Goal: Browse casually

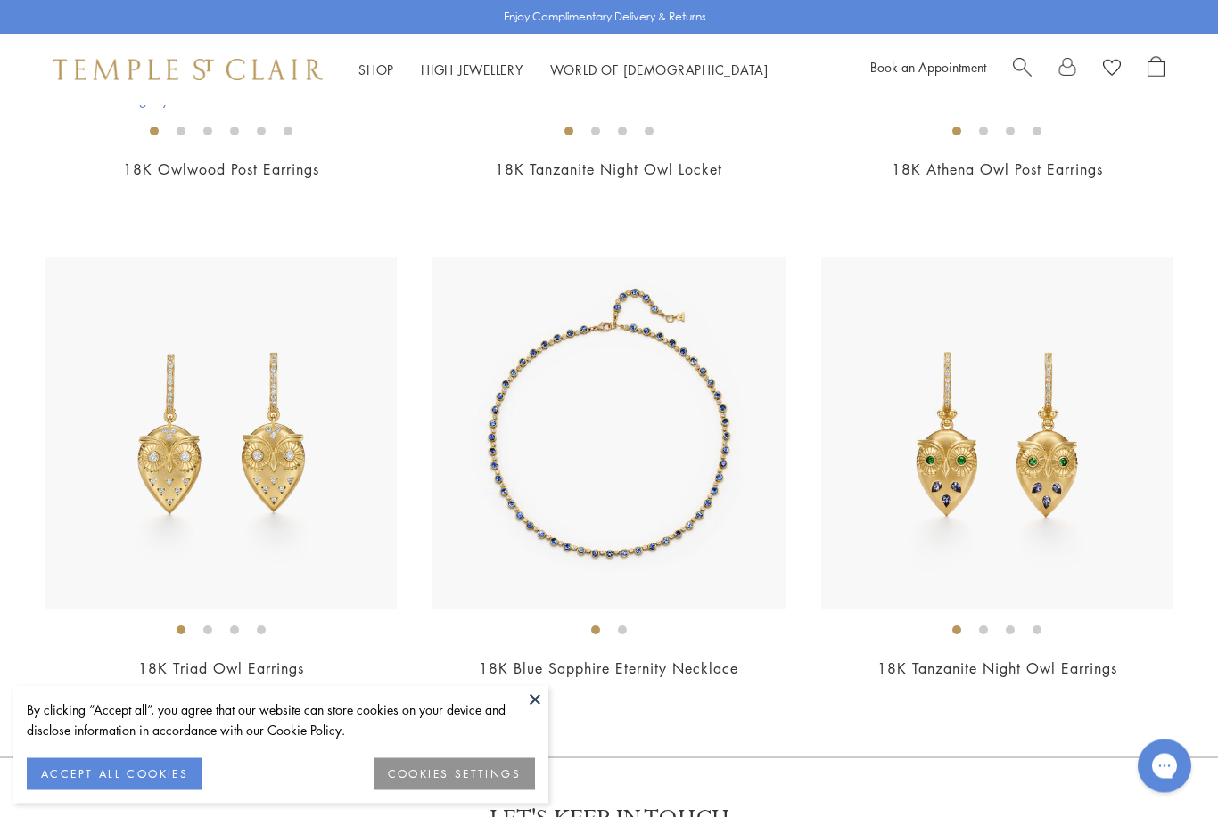
scroll to position [2796, 0]
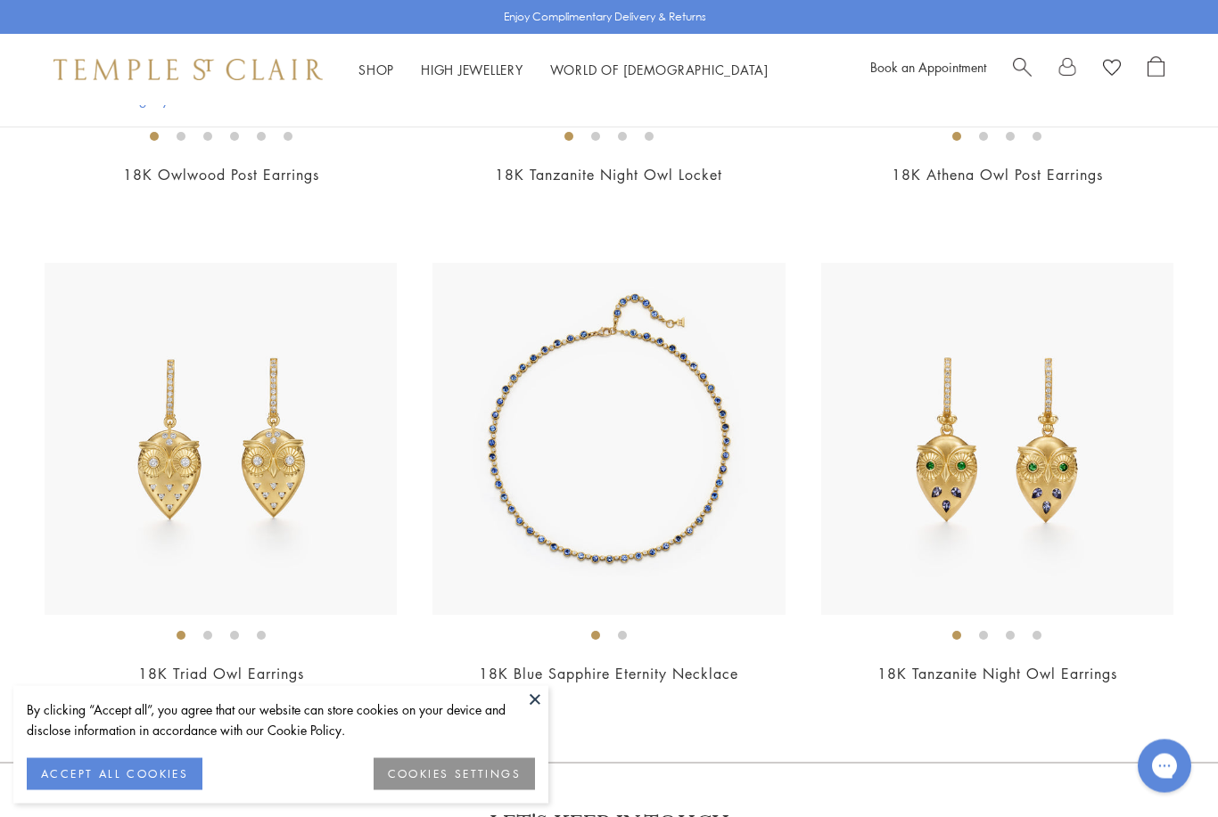
click at [1006, 633] on li at bounding box center [1010, 636] width 9 height 9
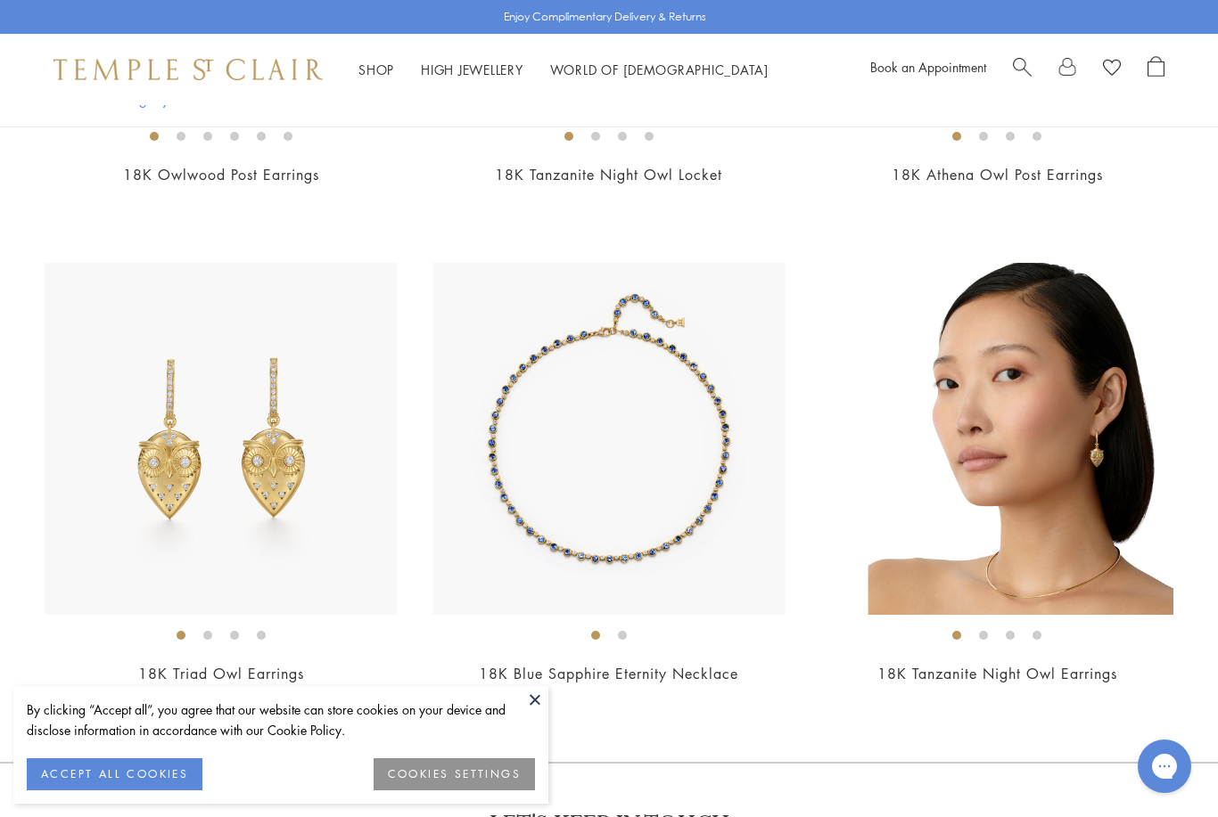
click at [961, 631] on li at bounding box center [956, 635] width 9 height 9
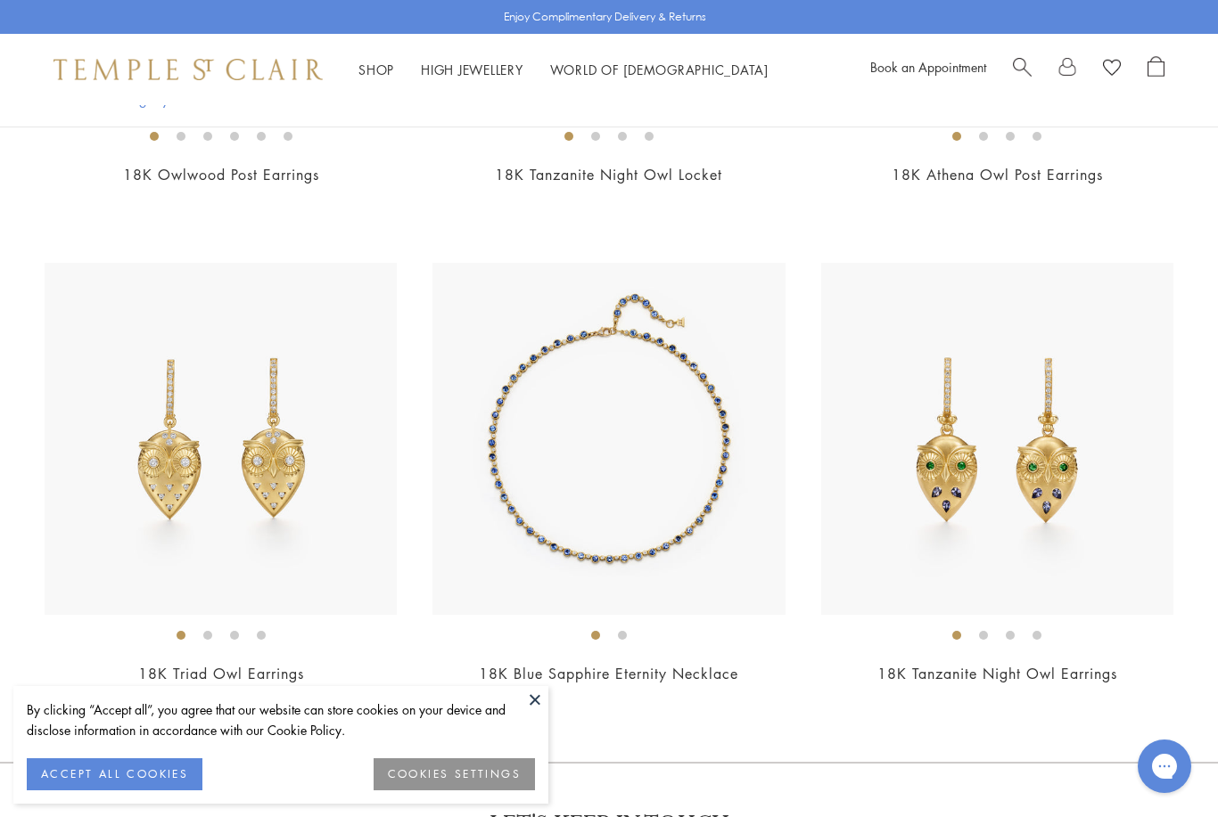
click at [988, 639] on li at bounding box center [983, 635] width 9 height 9
click at [1014, 638] on li at bounding box center [1010, 635] width 9 height 9
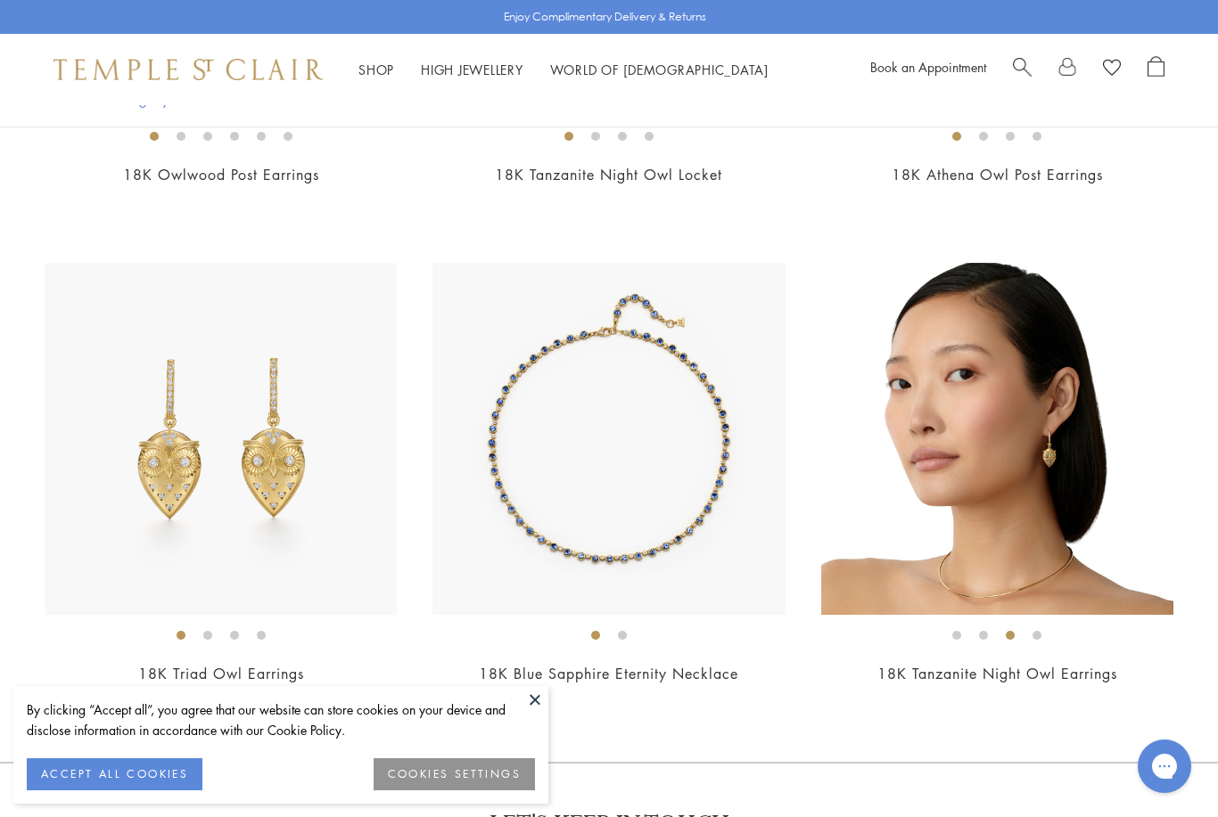
click at [1041, 631] on li at bounding box center [1036, 635] width 9 height 9
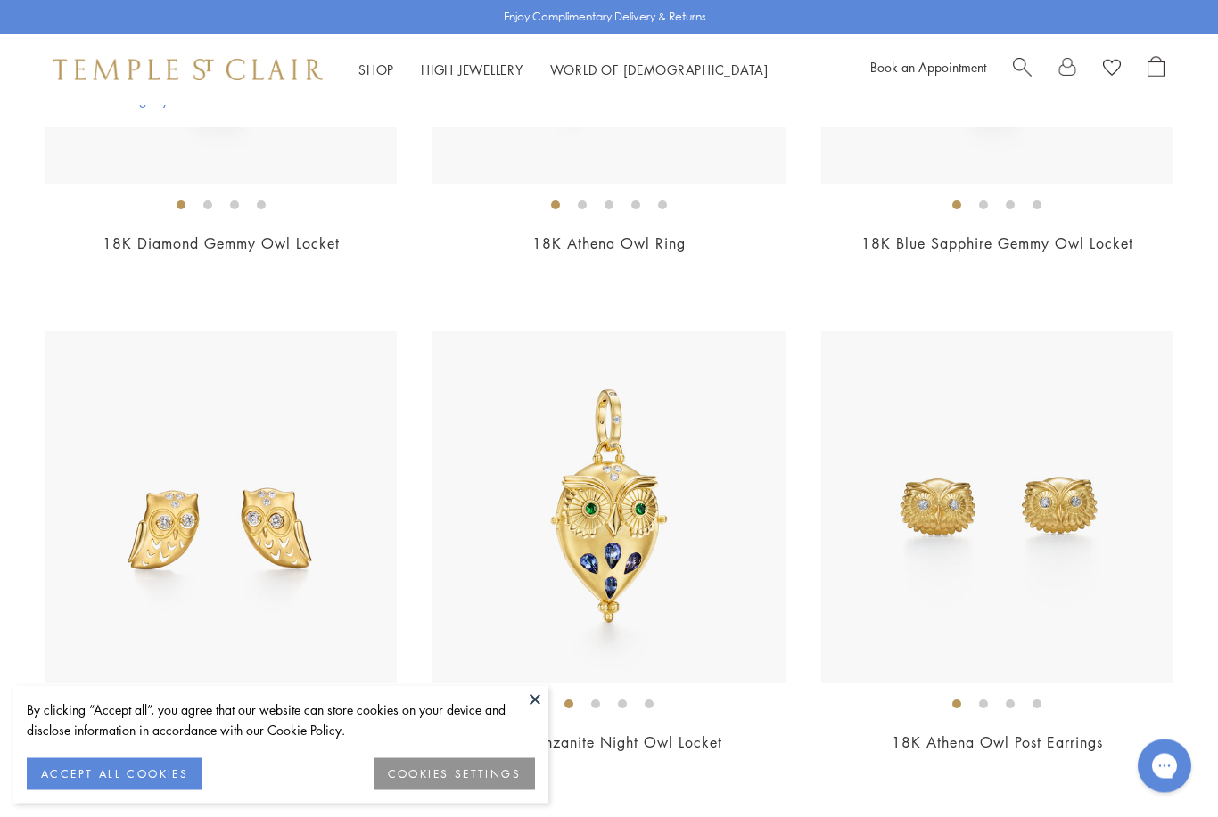
scroll to position [2232, 0]
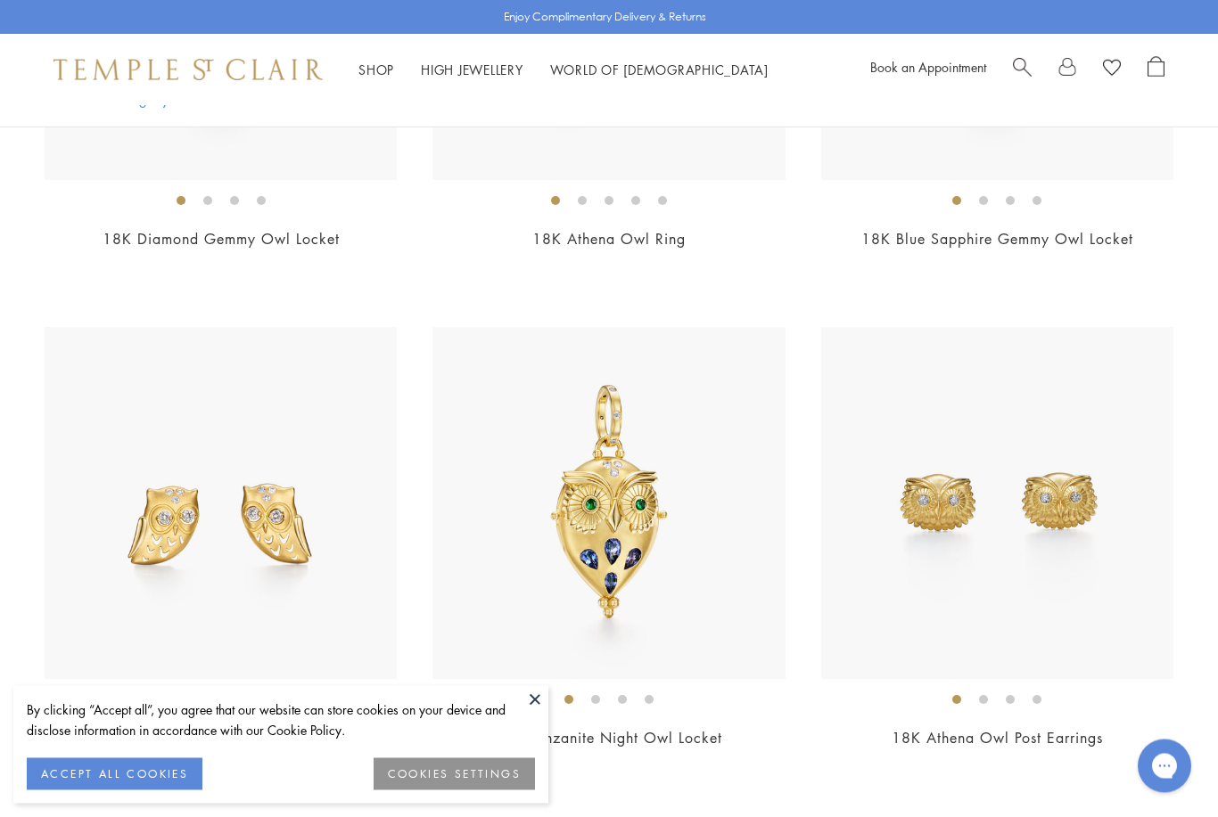
click at [994, 694] on ol at bounding box center [997, 700] width 352 height 22
click at [979, 696] on li at bounding box center [983, 700] width 9 height 9
click at [988, 696] on li at bounding box center [983, 700] width 9 height 9
click at [1012, 698] on li at bounding box center [1010, 699] width 9 height 9
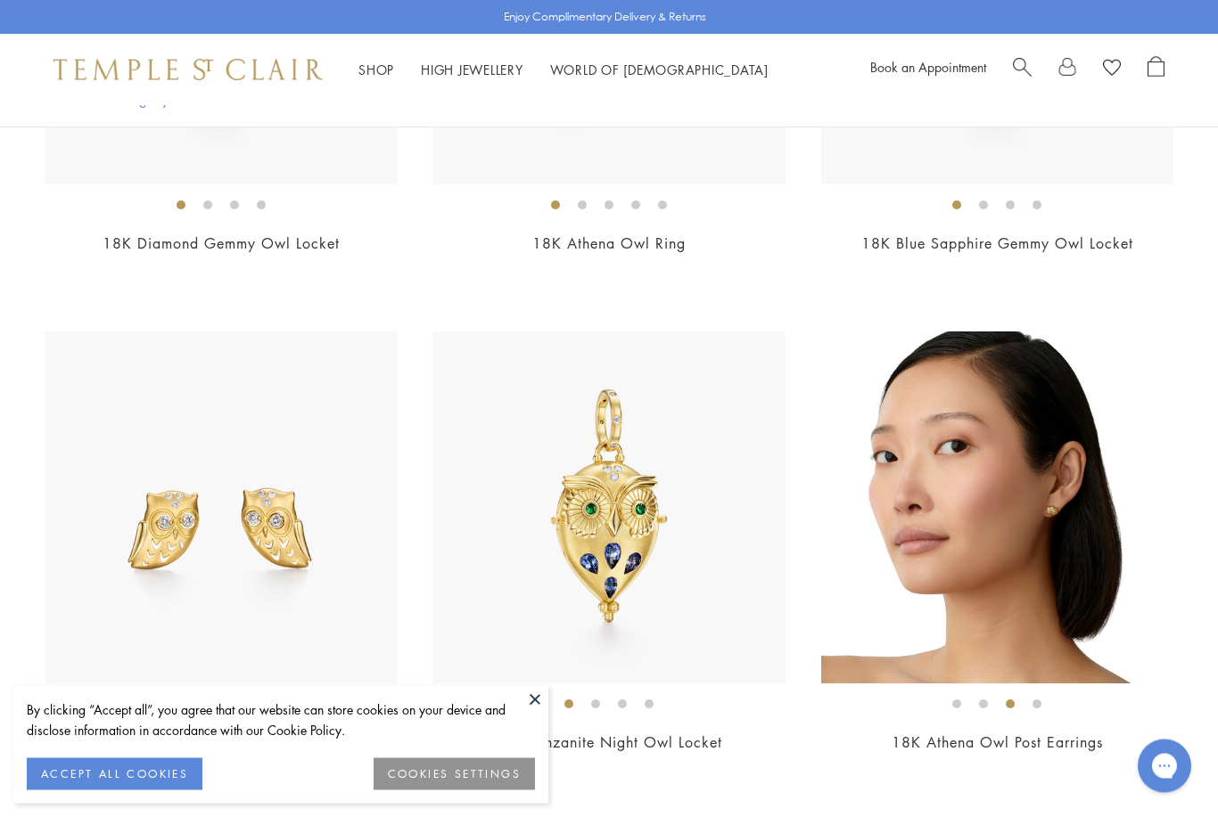
scroll to position [2229, 0]
click at [1089, 473] on img at bounding box center [997, 508] width 352 height 352
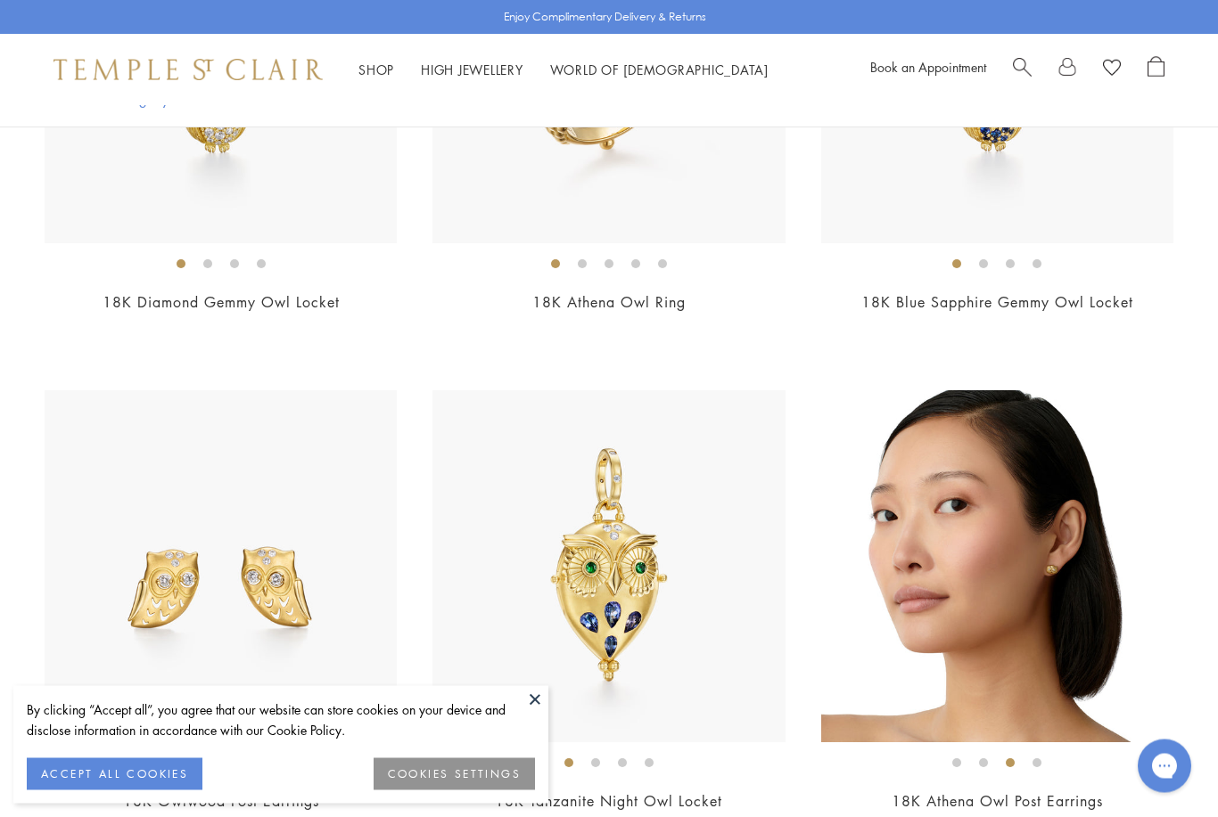
scroll to position [2171, 0]
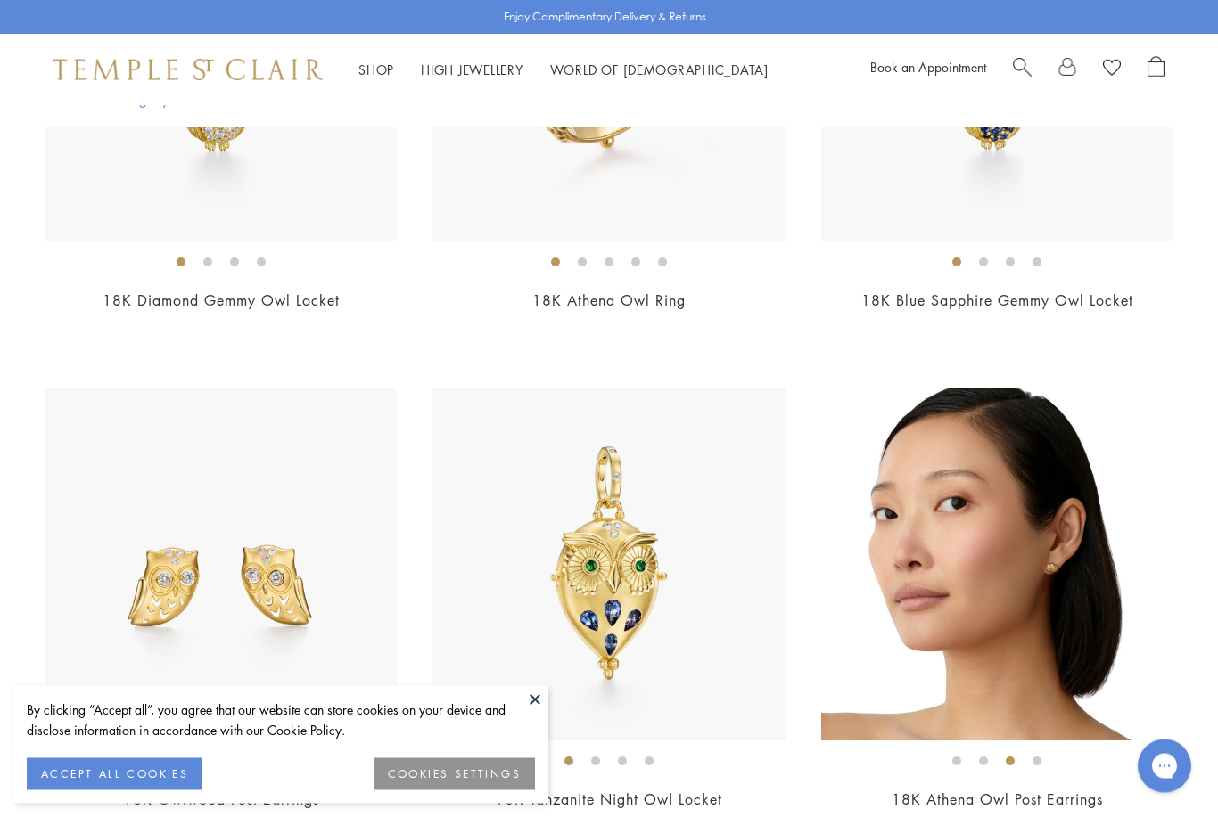
click at [1041, 763] on li at bounding box center [1036, 762] width 9 height 9
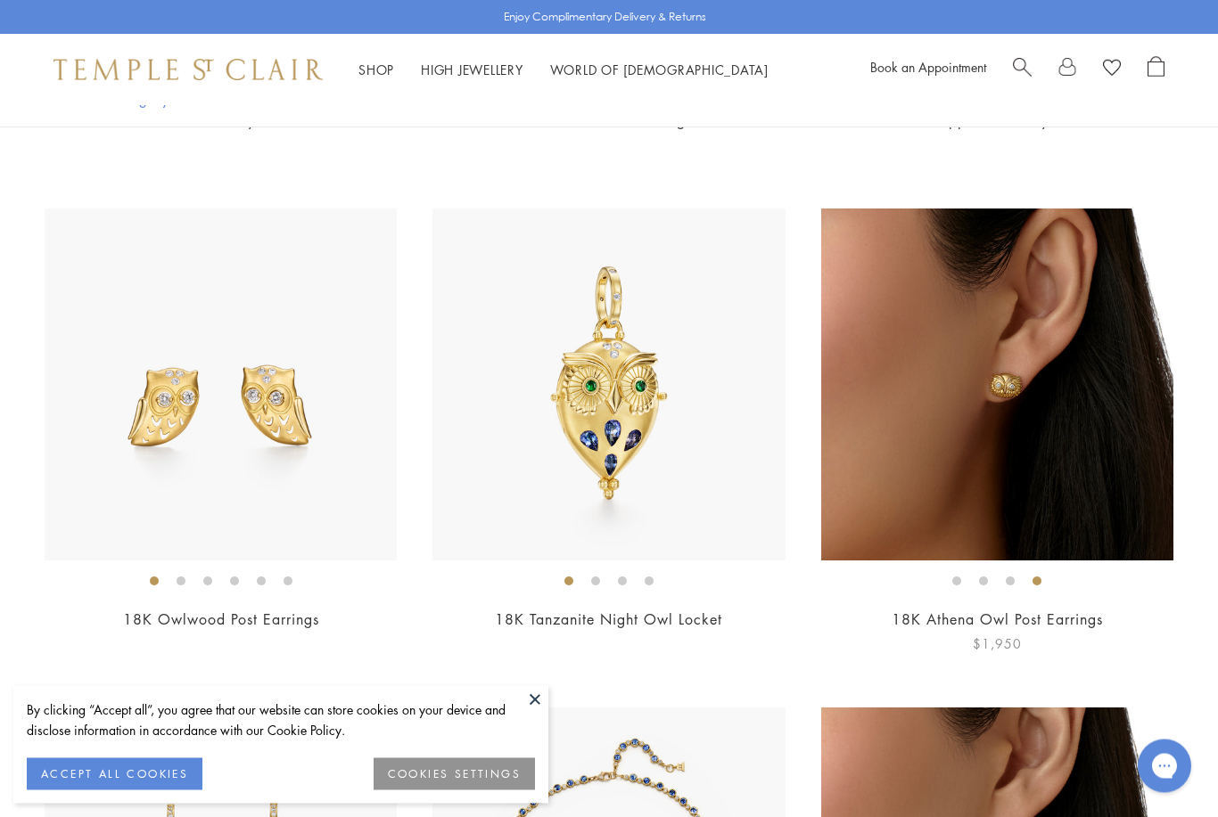
scroll to position [2352, 0]
click at [180, 584] on li at bounding box center [181, 580] width 9 height 9
click at [209, 581] on li at bounding box center [207, 580] width 9 height 9
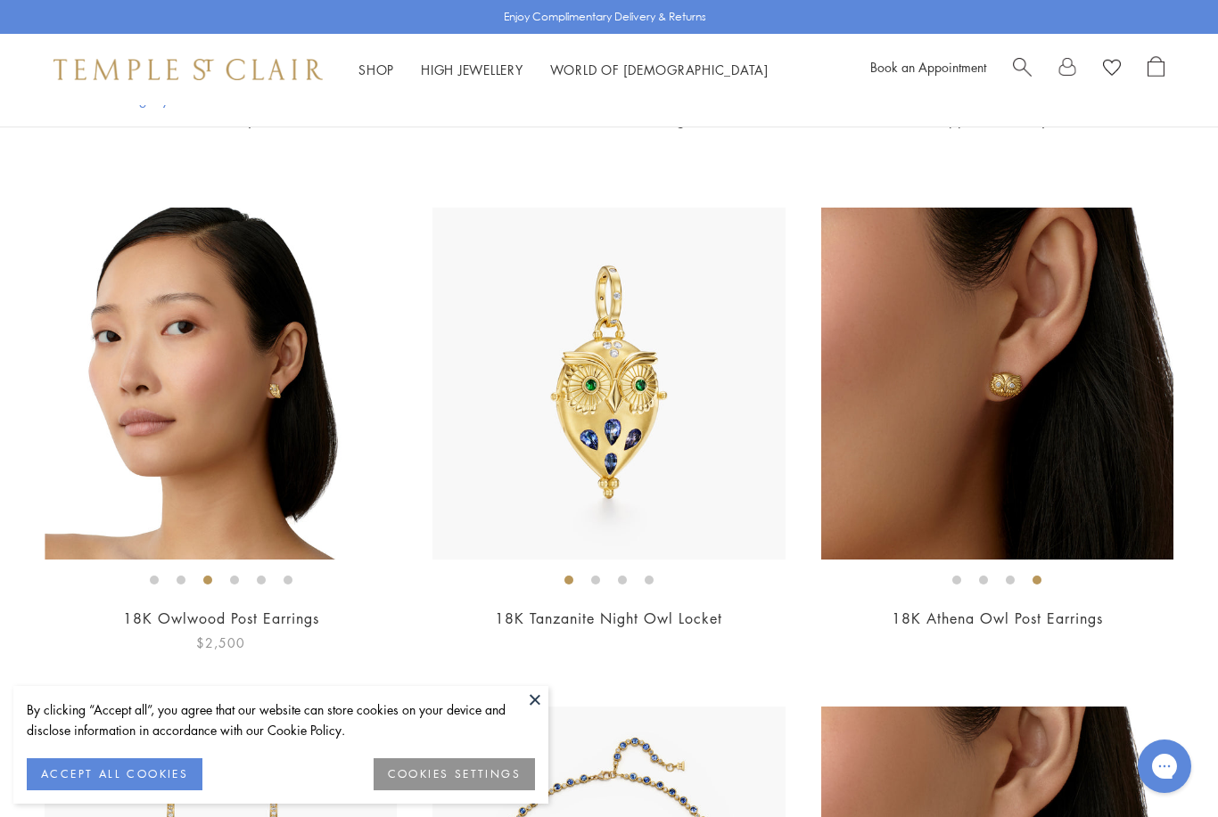
click at [319, 439] on img at bounding box center [221, 384] width 352 height 352
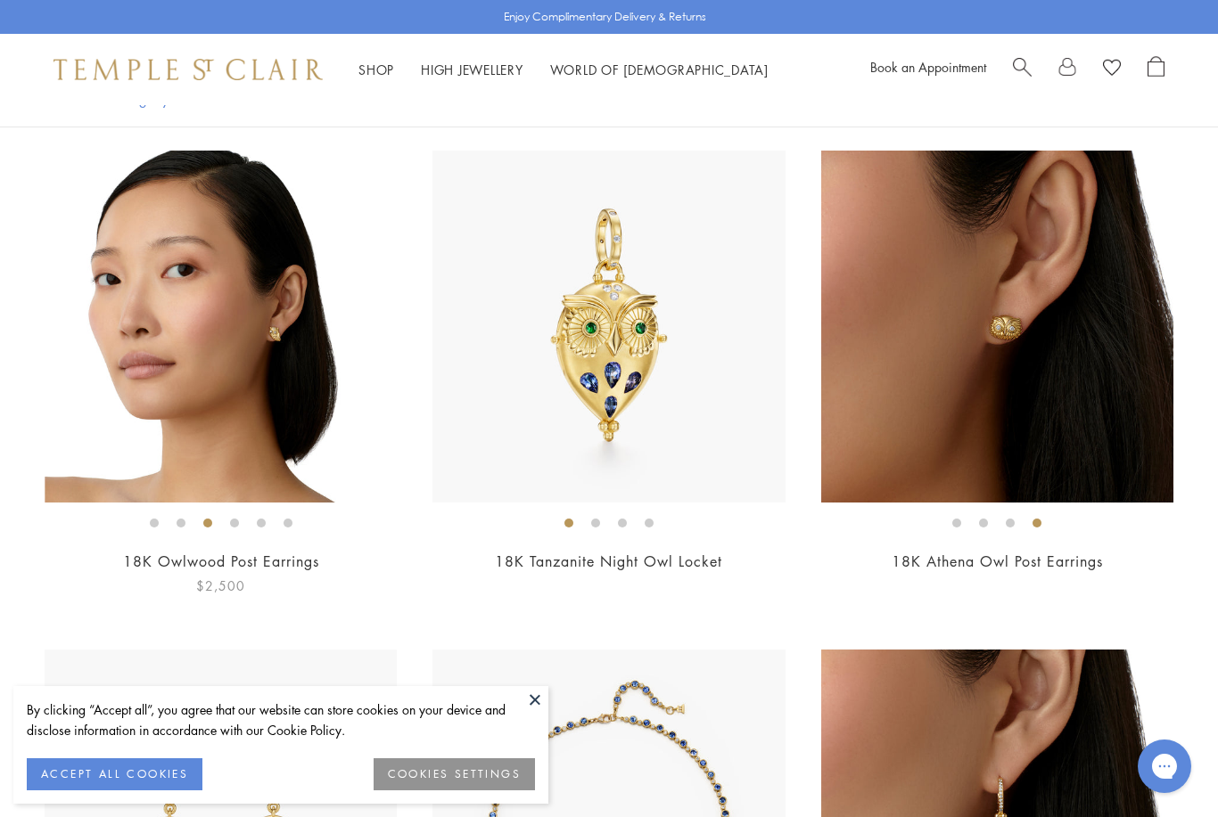
click at [960, 526] on li at bounding box center [956, 523] width 9 height 9
click at [960, 519] on li at bounding box center [956, 523] width 9 height 9
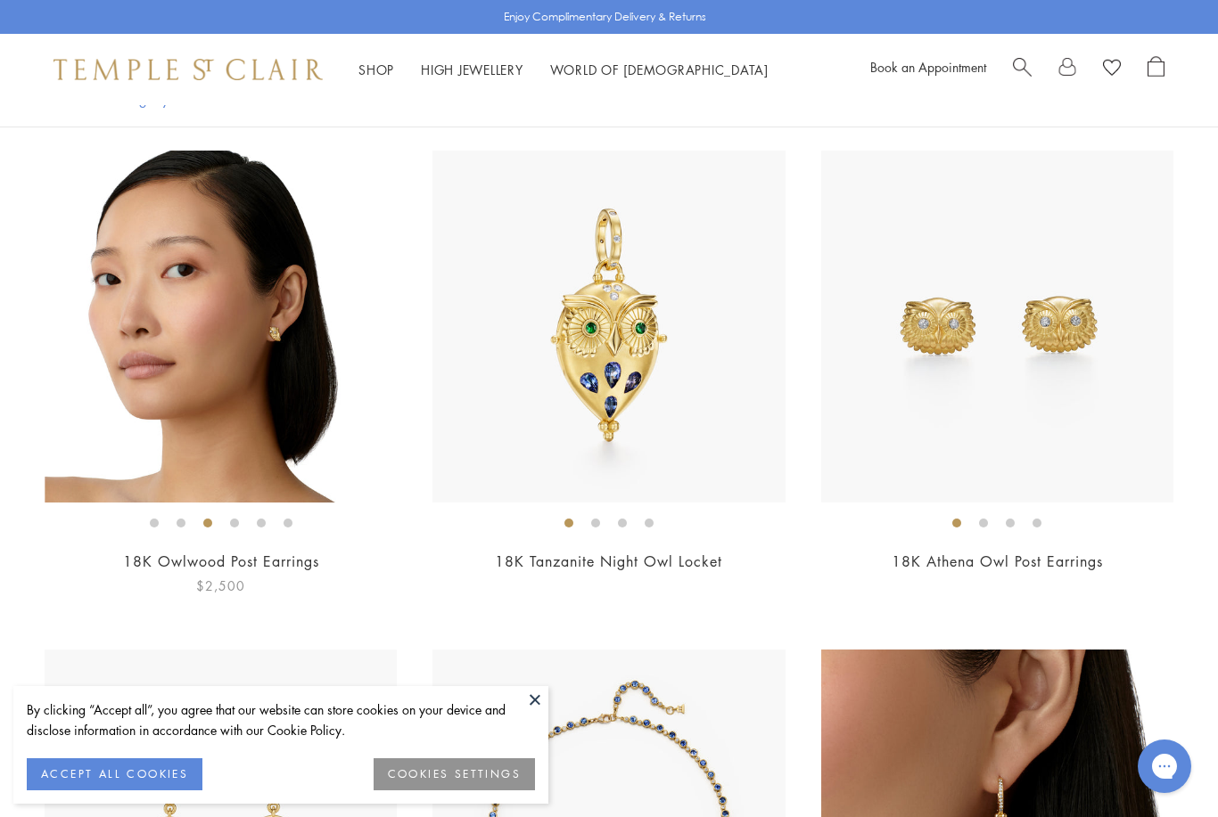
click at [150, 521] on li at bounding box center [154, 523] width 9 height 9
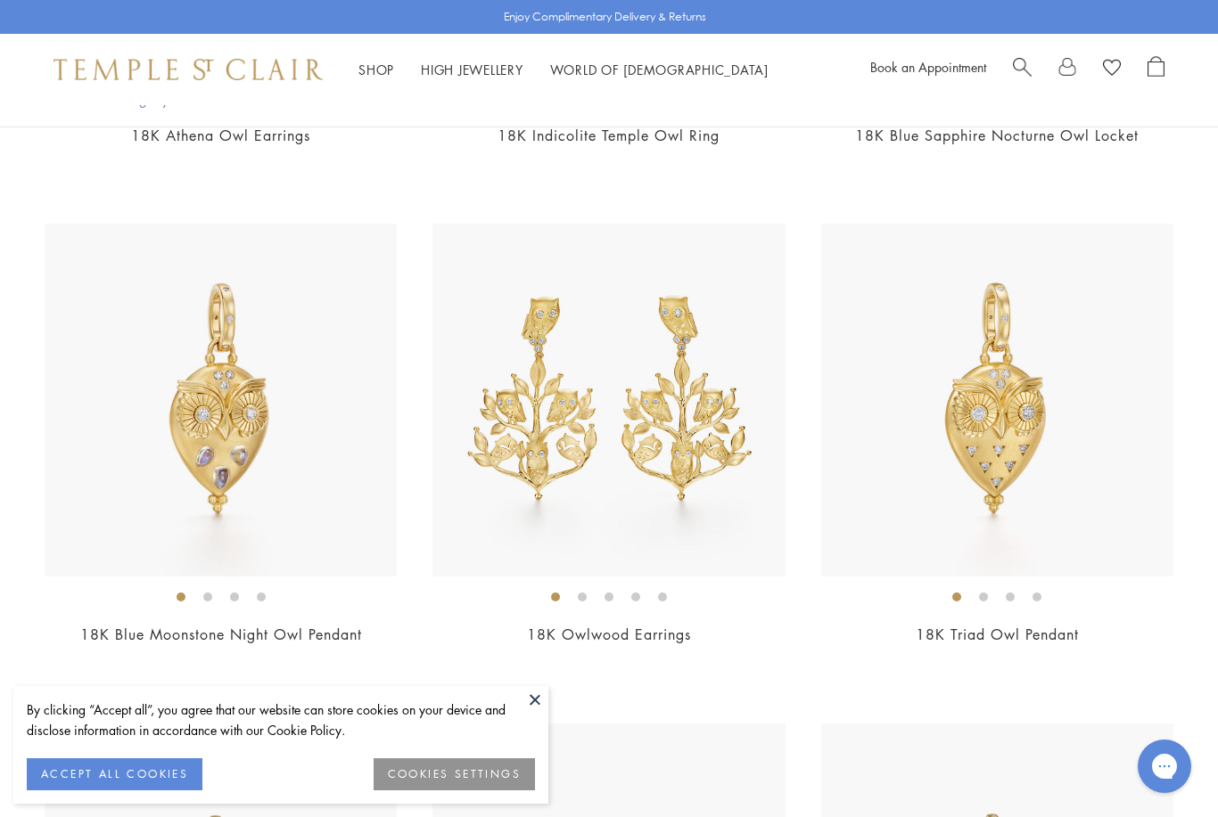
scroll to position [1336, 0]
click at [984, 604] on ol at bounding box center [997, 598] width 352 height 22
click at [586, 602] on li at bounding box center [582, 598] width 9 height 9
click at [609, 603] on li at bounding box center [608, 598] width 9 height 9
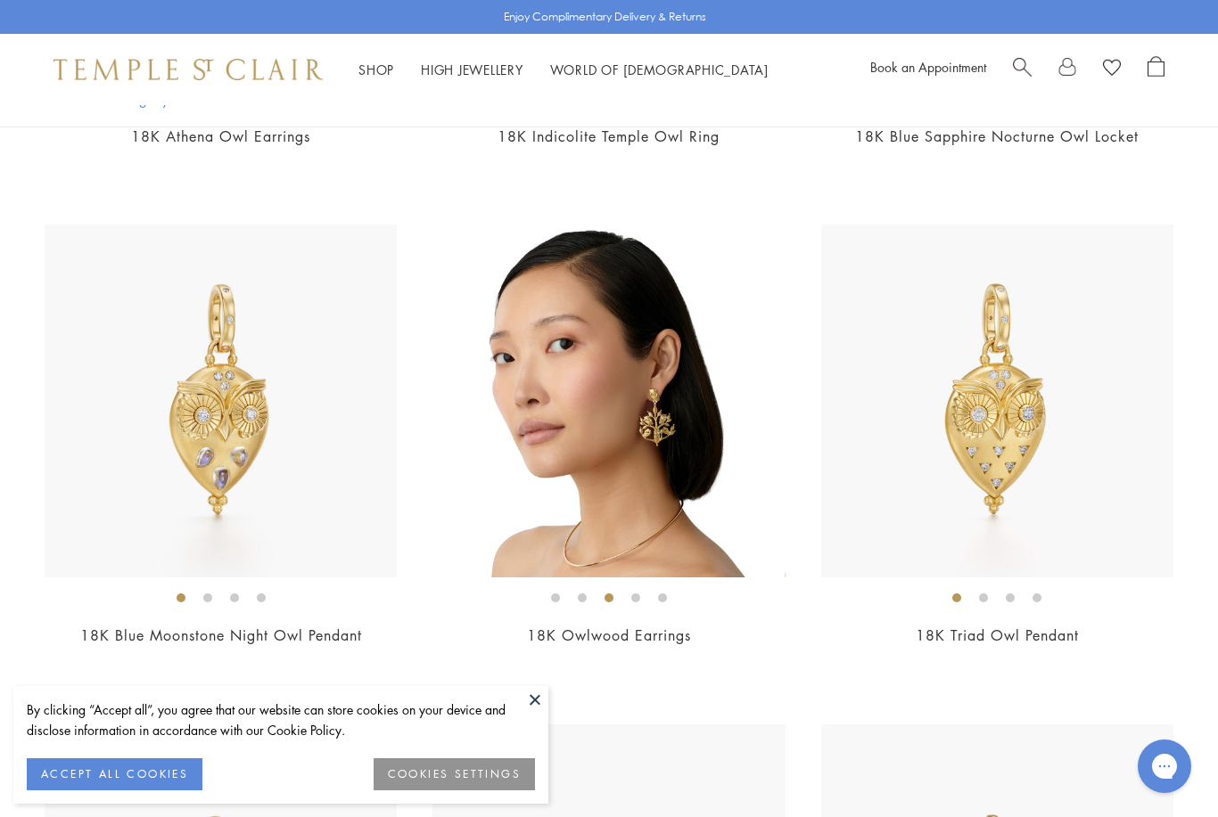
click at [551, 603] on li at bounding box center [555, 598] width 9 height 9
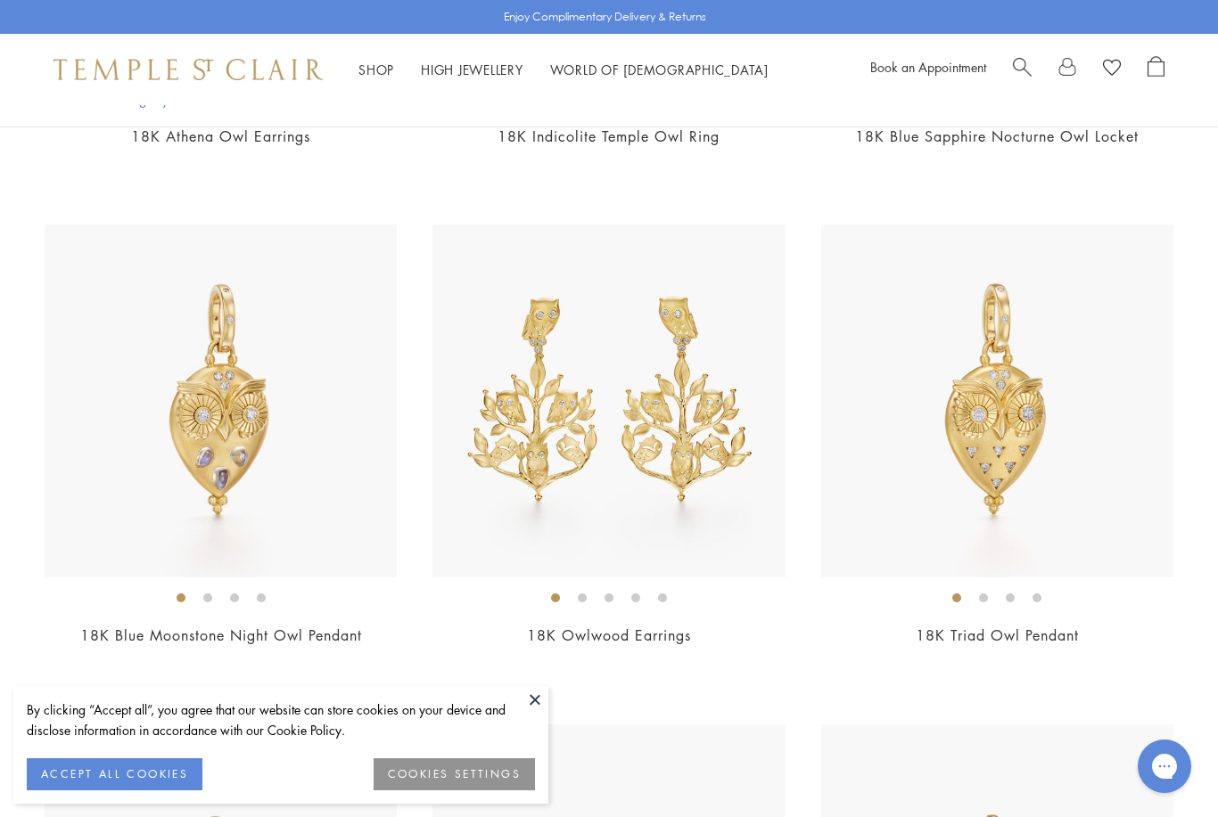
click at [209, 594] on li at bounding box center [207, 598] width 9 height 9
click at [979, 603] on li at bounding box center [983, 598] width 9 height 9
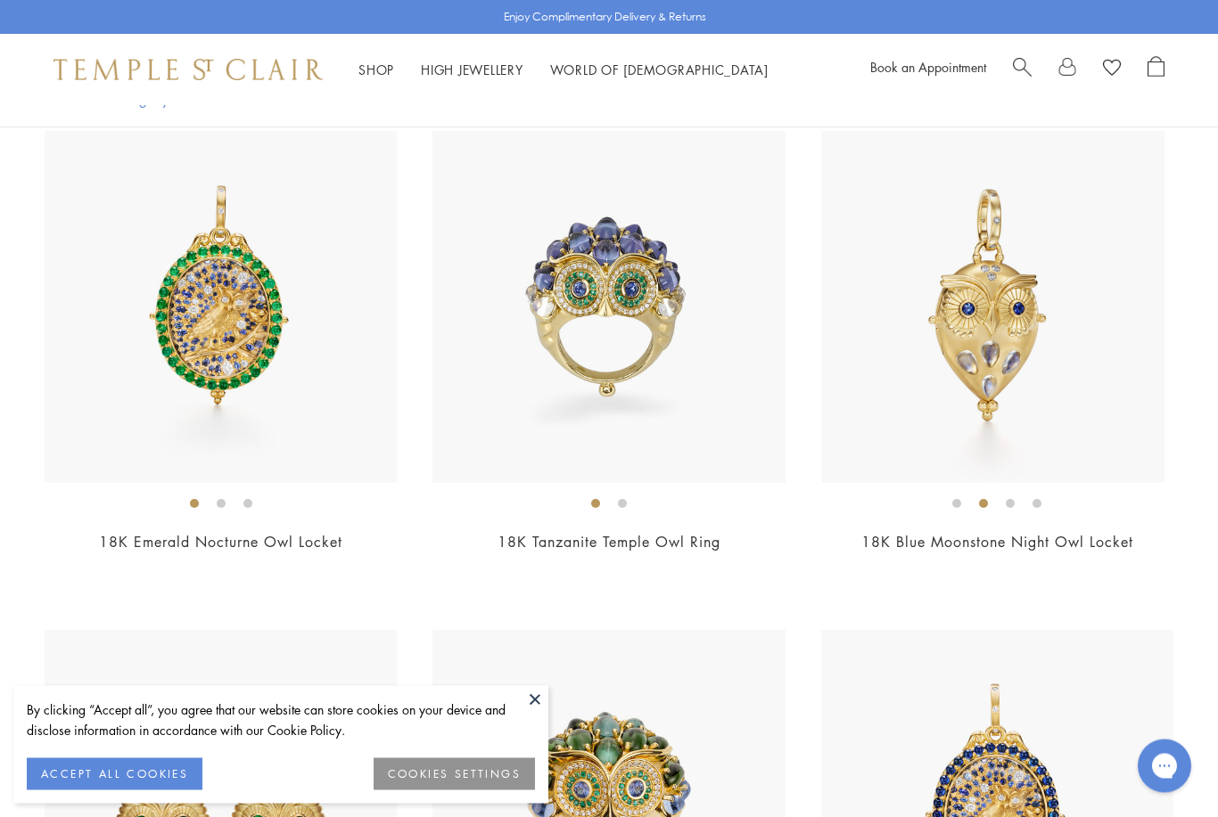
scroll to position [431, 0]
click at [988, 508] on li at bounding box center [983, 503] width 9 height 9
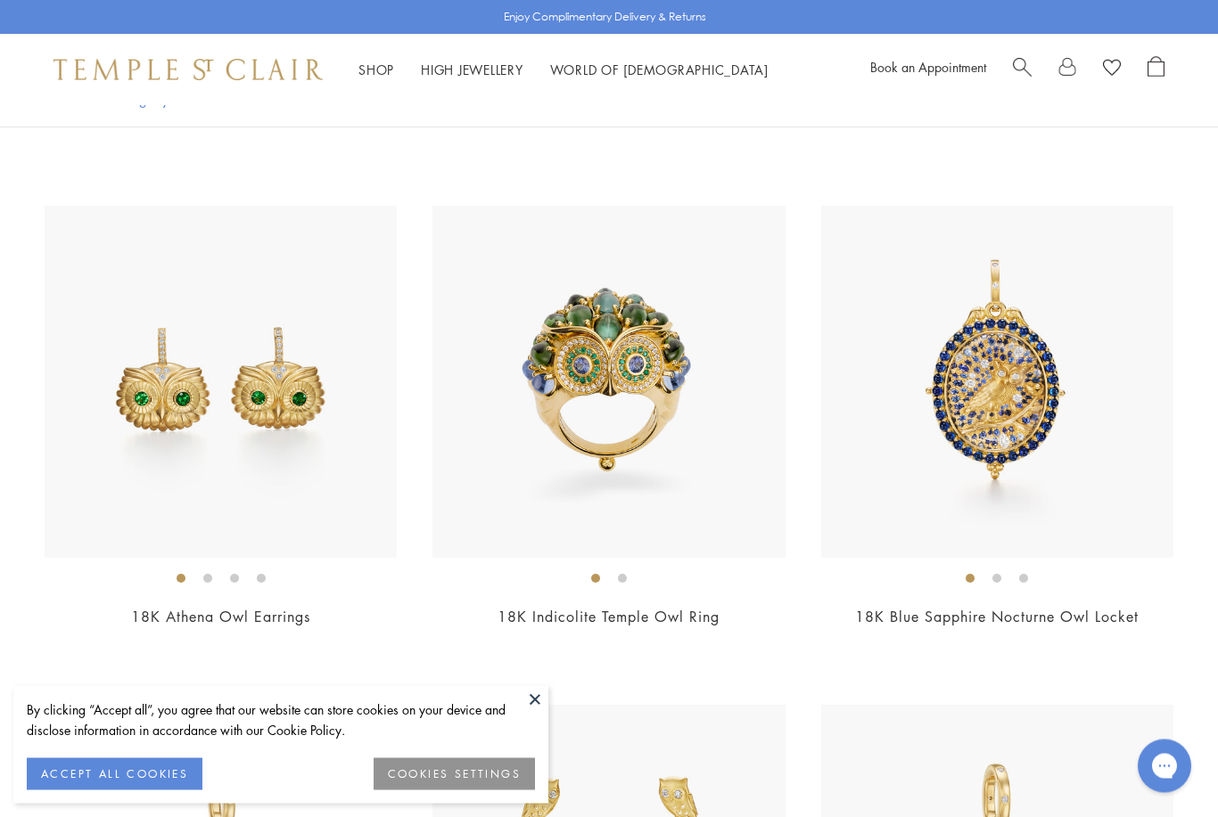
scroll to position [857, 0]
click at [207, 576] on li at bounding box center [207, 577] width 9 height 9
click at [618, 582] on li at bounding box center [622, 577] width 9 height 9
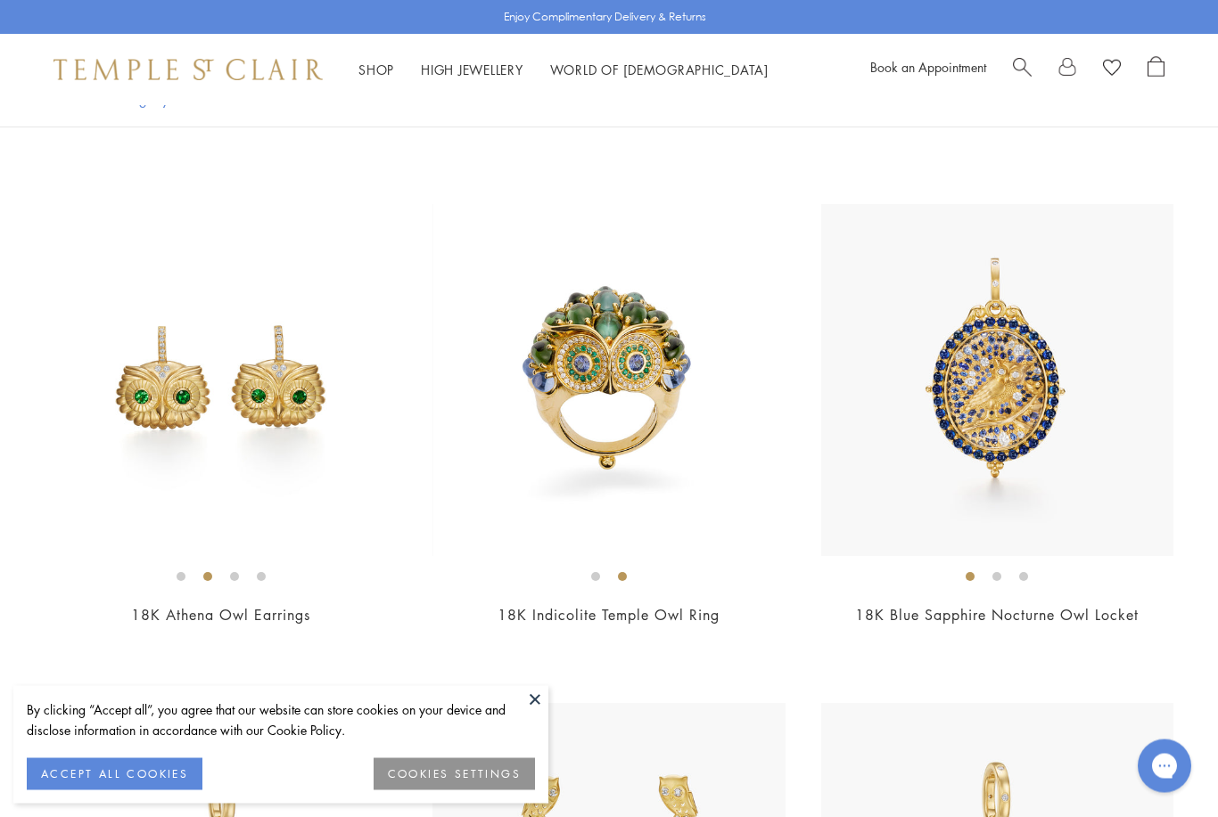
click at [994, 578] on li at bounding box center [996, 577] width 9 height 9
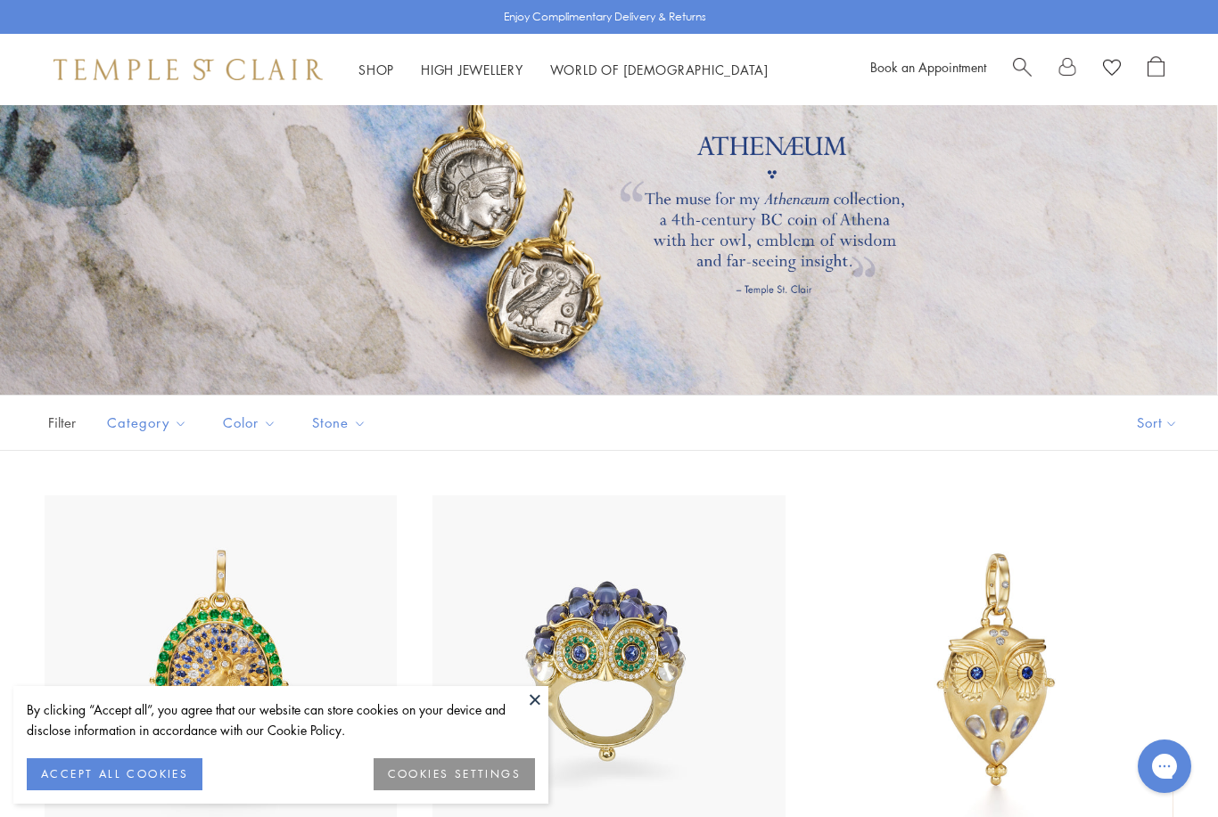
scroll to position [0, 0]
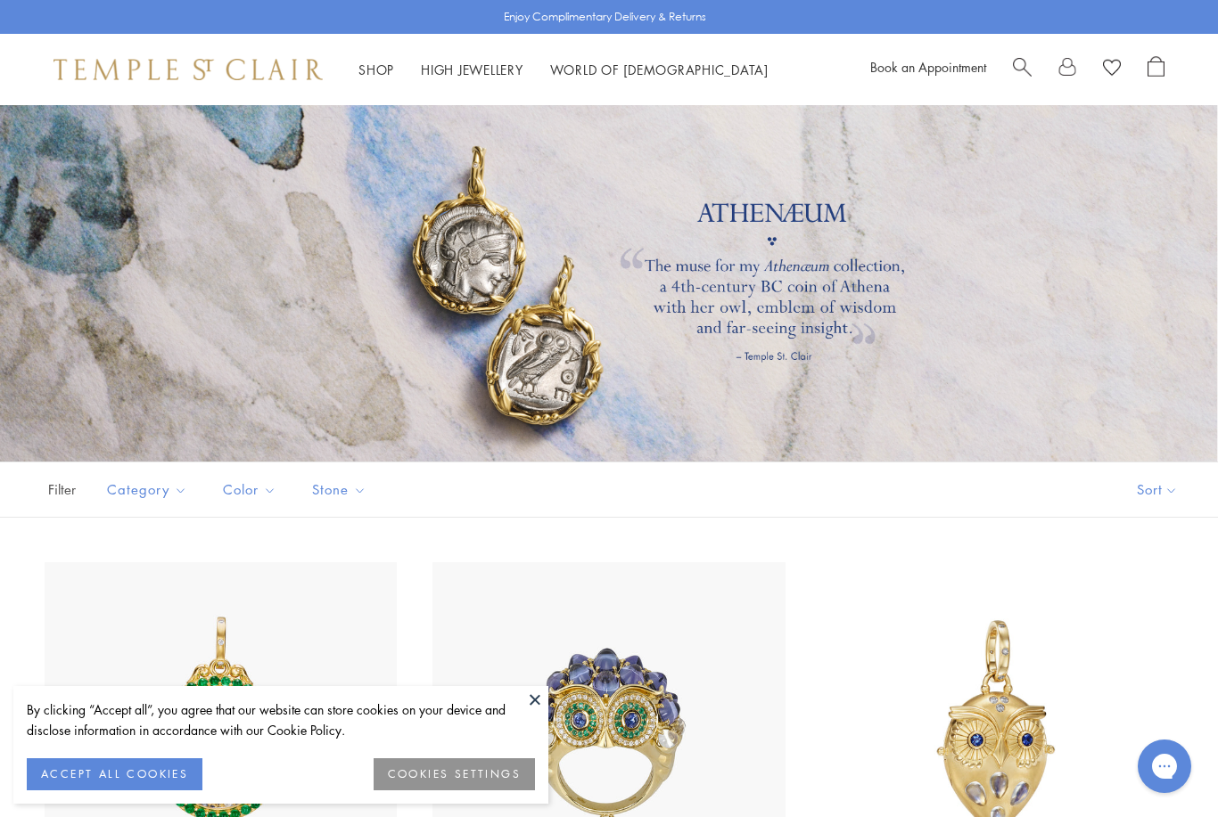
click at [124, 761] on button "ACCEPT ALL COOKIES" at bounding box center [115, 775] width 176 height 32
